Goal: Check status: Check status

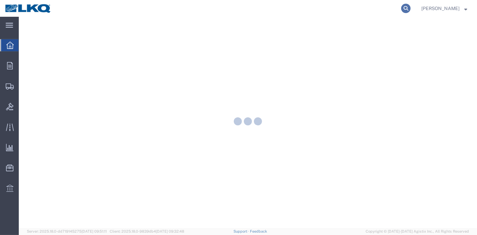
click at [411, 8] on icon at bounding box center [406, 8] width 9 height 9
click at [349, 11] on input "search" at bounding box center [299, 8] width 204 height 16
paste input "56246866"
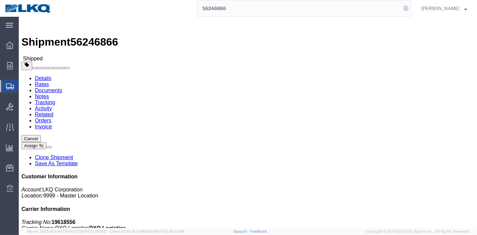
click link "Rates"
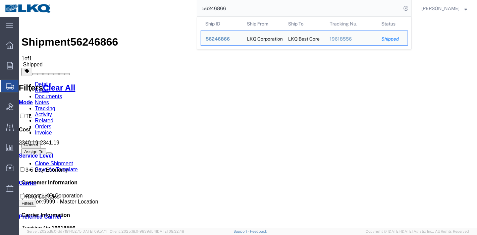
drag, startPoint x: 234, startPoint y: 9, endPoint x: 175, endPoint y: 6, distance: 59.5
click at [175, 6] on div "56246866 Ship ID Ship From Ship To Tracking Nu. Status Ship ID 56246866 Ship Fr…" at bounding box center [234, 8] width 356 height 17
paste input "18875"
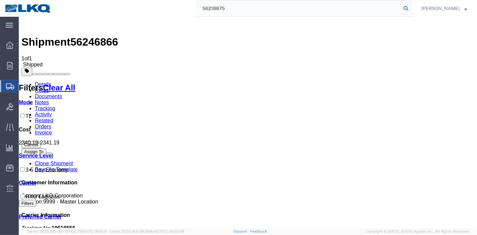
type input "56218875"
click at [406, 7] on icon at bounding box center [406, 8] width 9 height 9
